Goal: Transaction & Acquisition: Purchase product/service

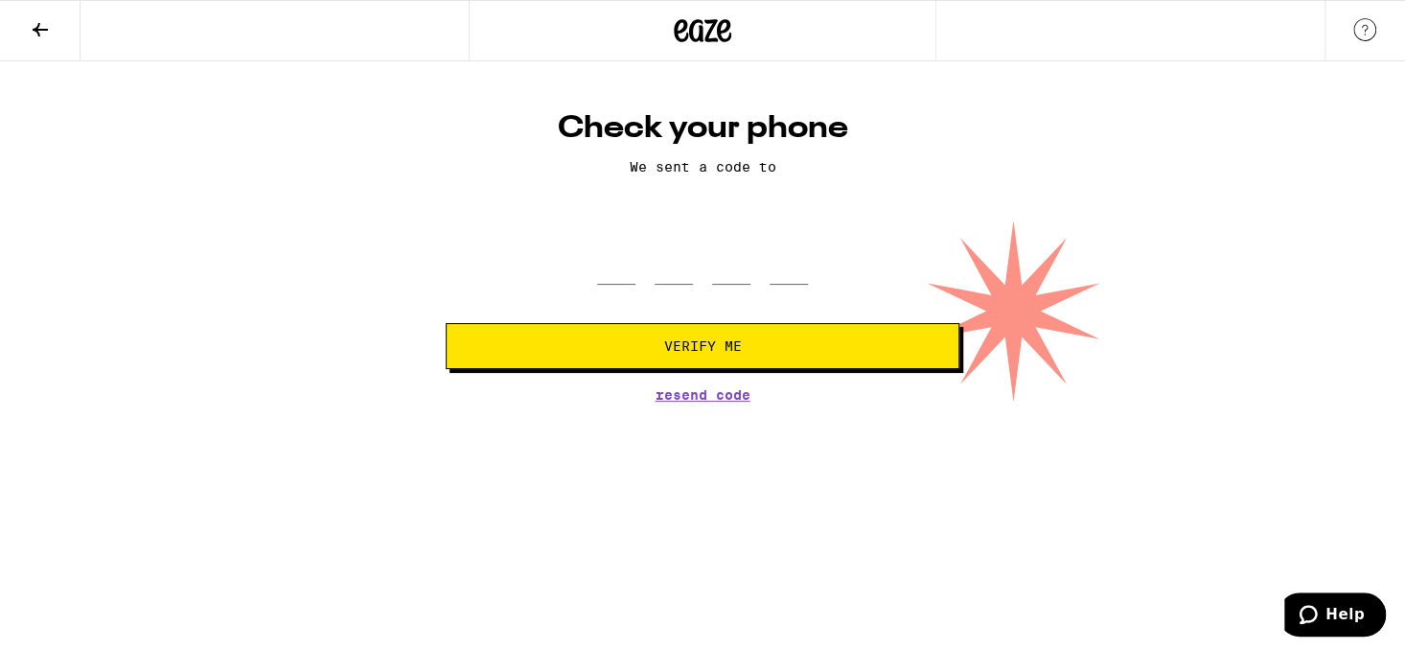
click at [705, 392] on span "Resend Code" at bounding box center [703, 394] width 95 height 13
click at [693, 397] on span "Resend Code" at bounding box center [703, 394] width 95 height 13
click at [38, 25] on icon at bounding box center [40, 29] width 23 height 23
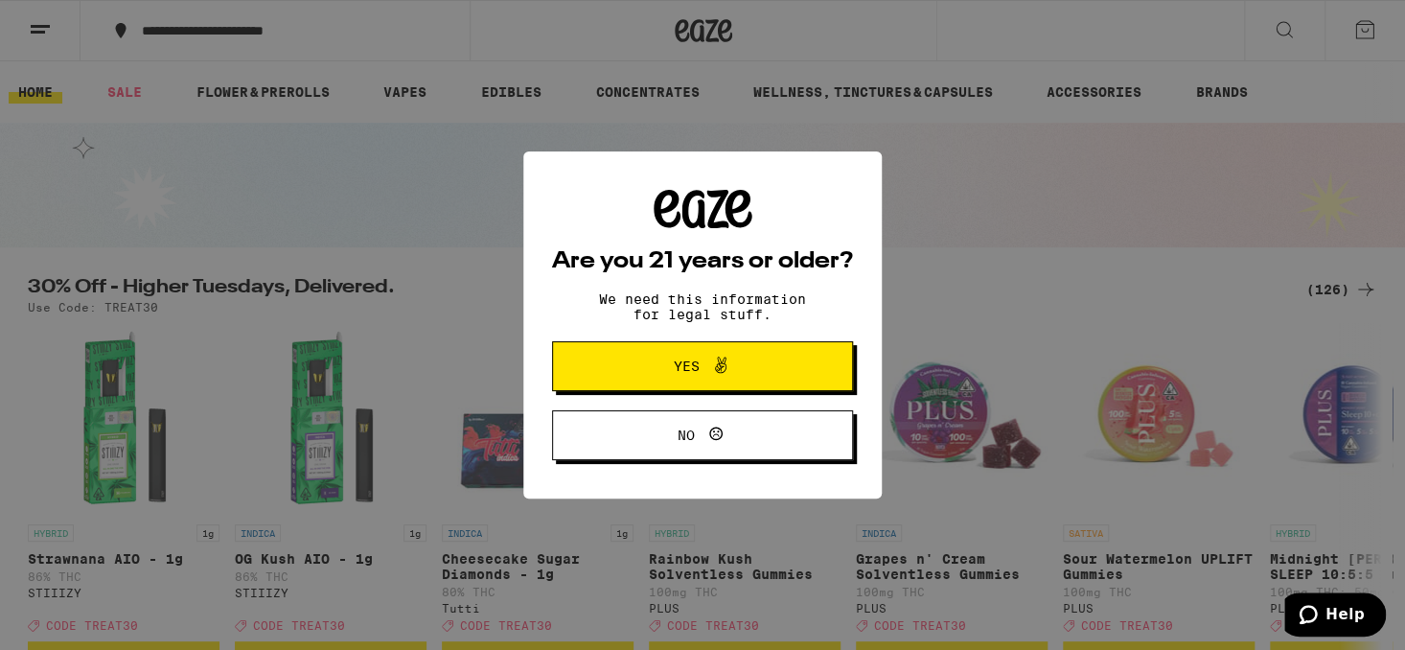
click at [753, 375] on span "Yes" at bounding box center [703, 366] width 146 height 25
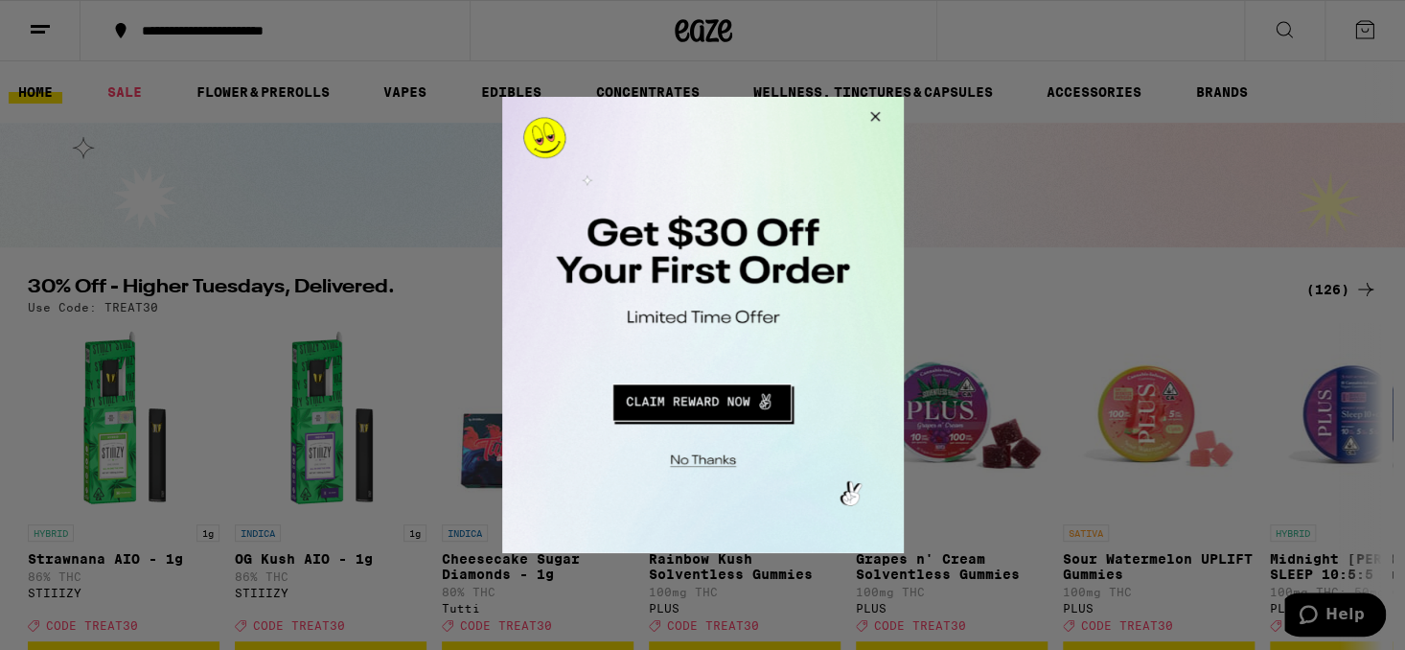
click at [873, 112] on button "Close Modal" at bounding box center [872, 120] width 52 height 46
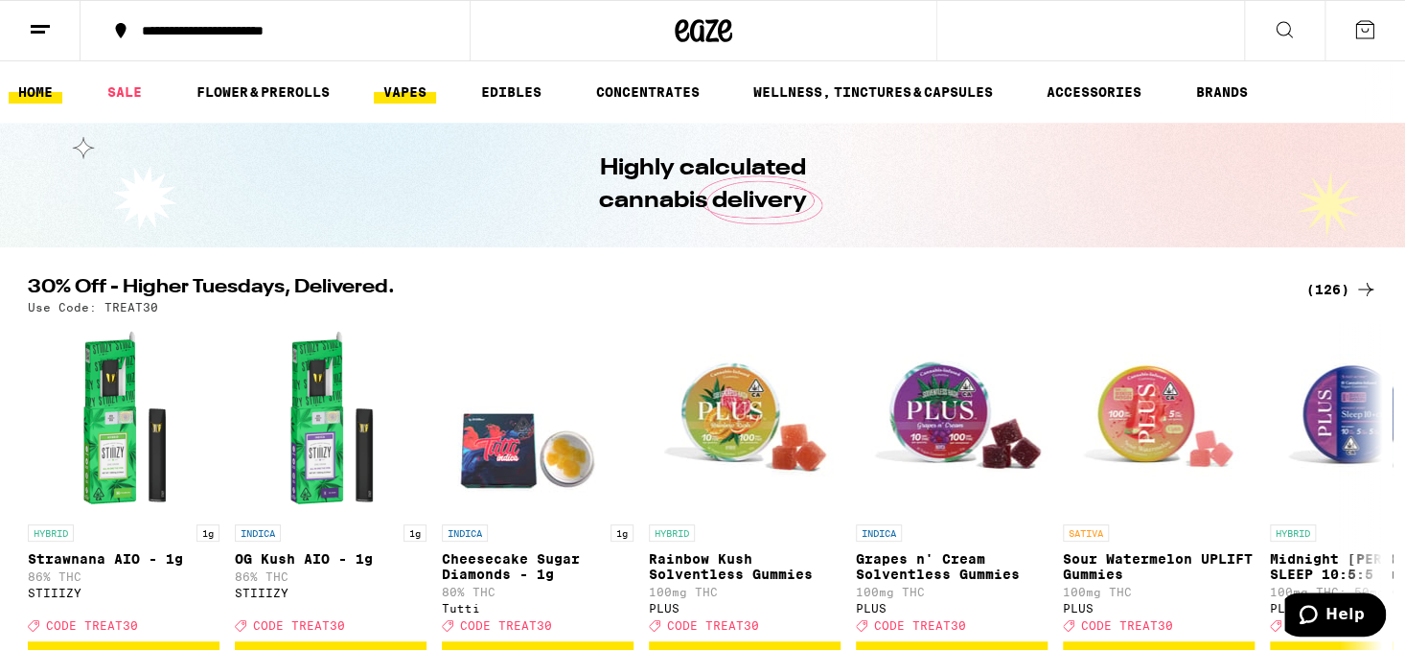
click at [405, 93] on link "VAPES" at bounding box center [405, 92] width 62 height 23
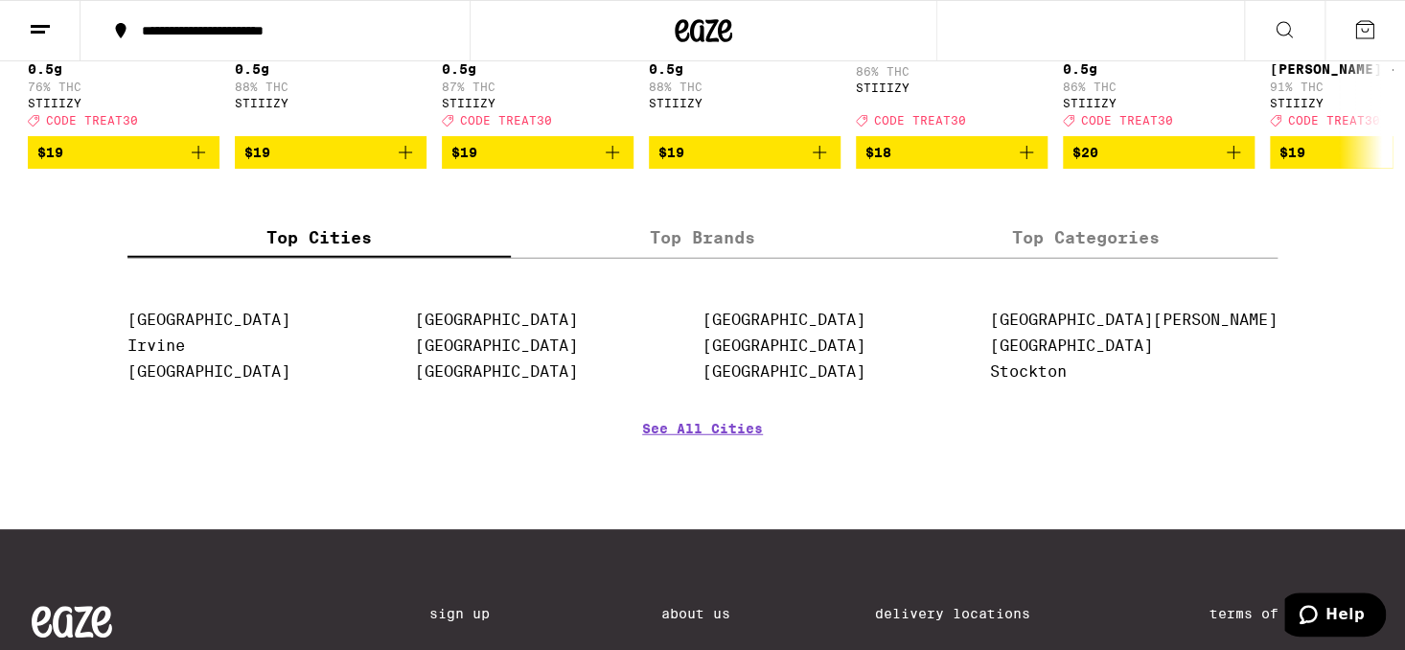
scroll to position [2243, 0]
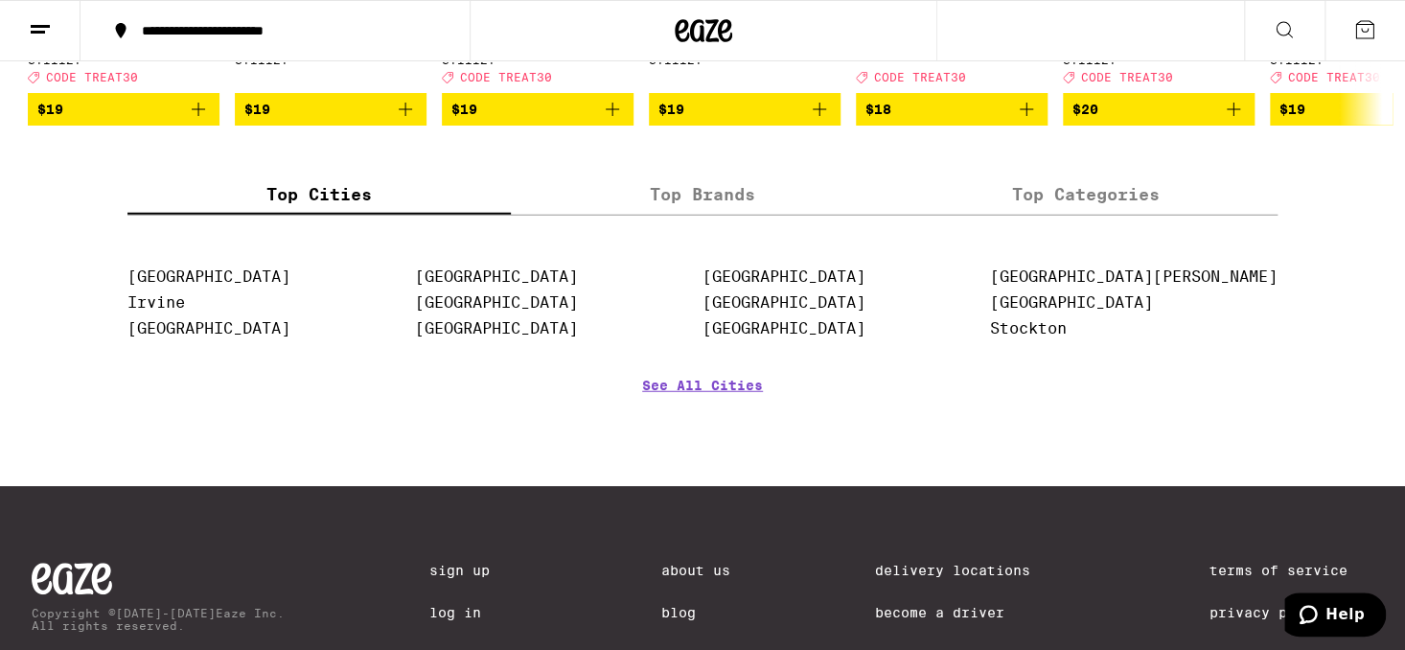
click at [871, 58] on div at bounding box center [704, 30] width 468 height 61
click at [799, 275] on div "Top Cities Top Brands Top Categories Anaheim Irvine Long Beach Los Angeles Oakl…" at bounding box center [703, 316] width 1150 height 284
click at [754, 215] on label "Top Brands" at bounding box center [702, 194] width 383 height 41
click at [0, 0] on input "Top Brands" at bounding box center [0, 0] width 0 height 0
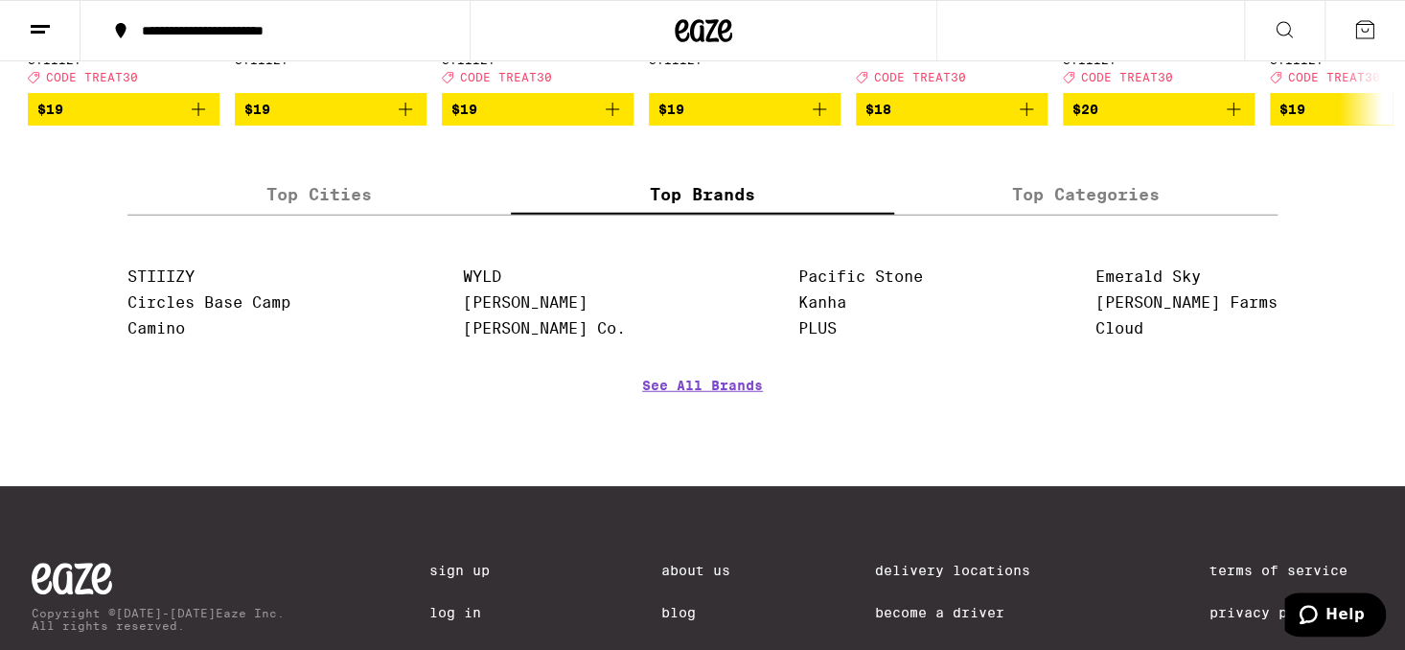
click at [754, 215] on label "Top Brands" at bounding box center [702, 194] width 383 height 41
click at [0, 0] on input "Top Brands" at bounding box center [0, 0] width 0 height 0
